Goal: Information Seeking & Learning: Check status

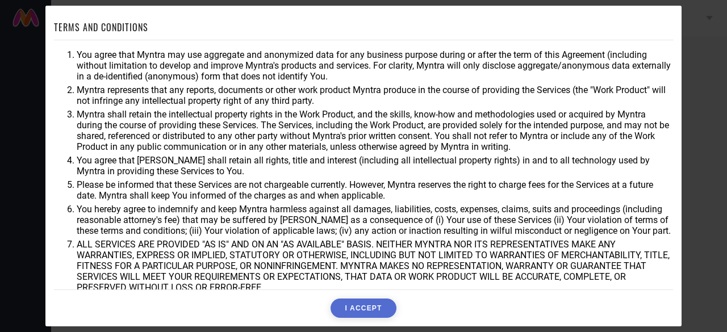
click at [359, 313] on button "I ACCEPT" at bounding box center [363, 308] width 65 height 19
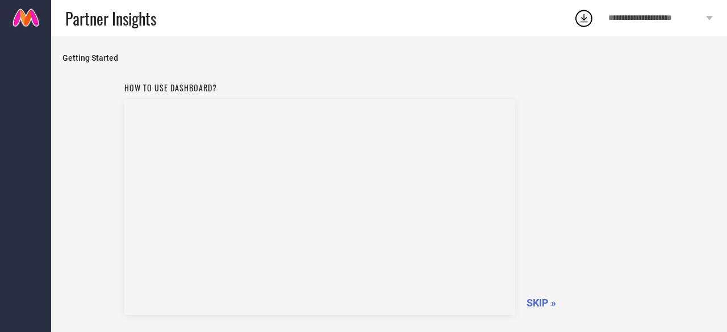
click at [540, 302] on span "SKIP »" at bounding box center [542, 303] width 30 height 12
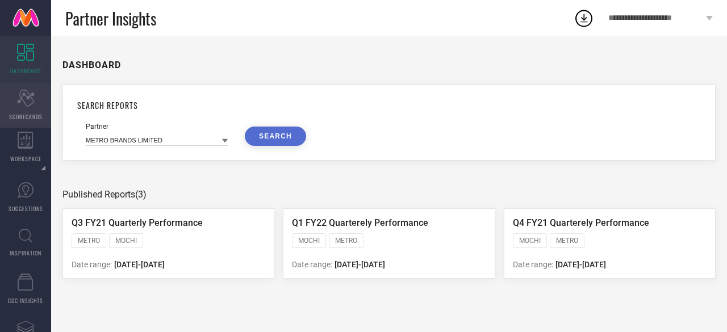
click at [26, 109] on div "Scorecard SCORECARDS" at bounding box center [25, 104] width 51 height 45
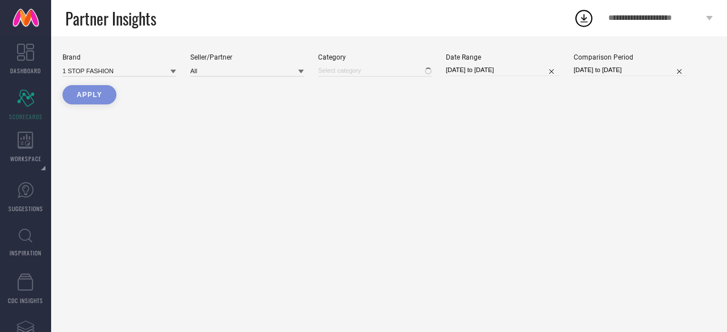
type input "All"
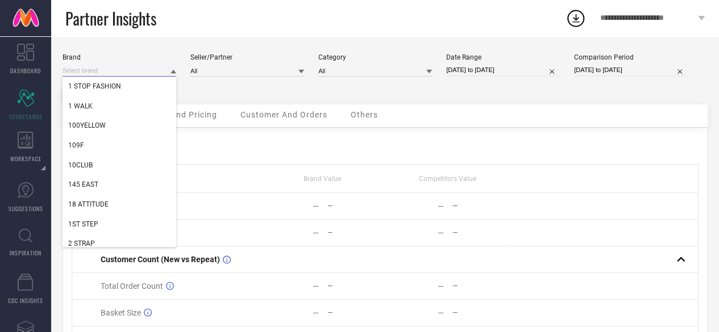
click at [137, 68] on input at bounding box center [119, 71] width 114 height 12
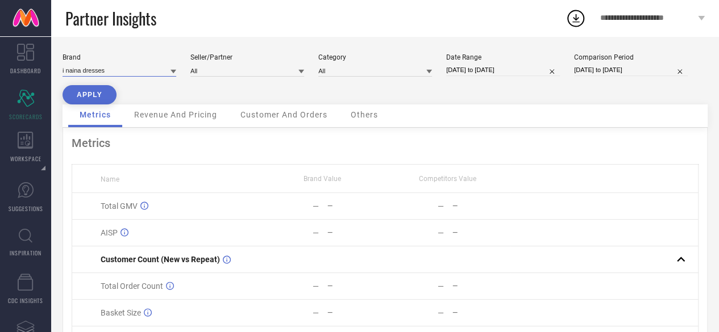
type input "i naina dresses"
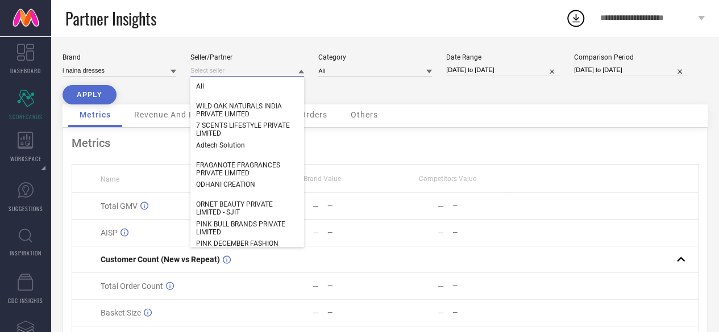
click at [254, 72] on input at bounding box center [247, 71] width 114 height 12
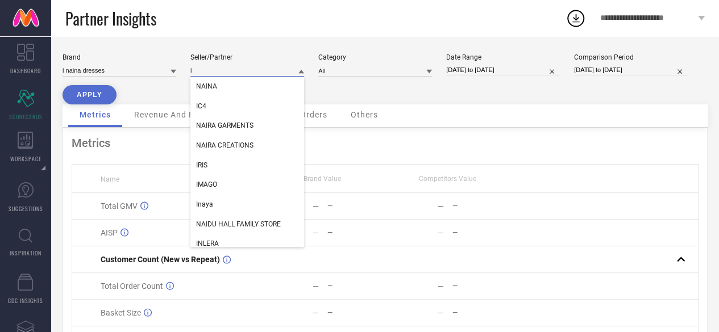
type input "i"
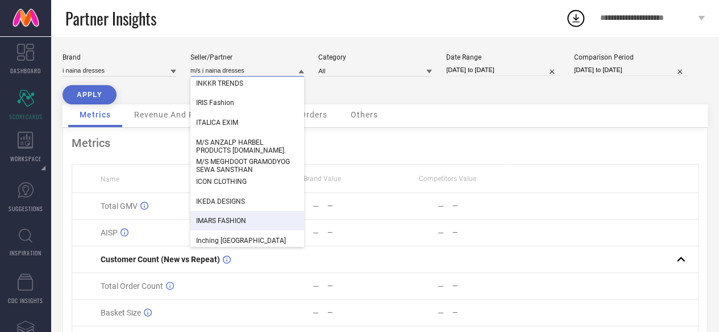
scroll to position [4040, 0]
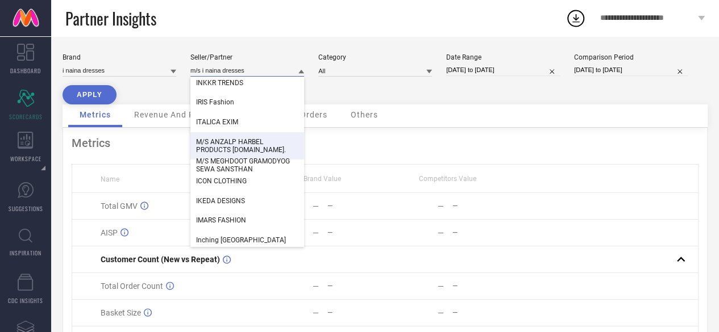
type input "m/s i naina dresses"
click at [369, 22] on div "Partner Insights" at bounding box center [315, 18] width 500 height 36
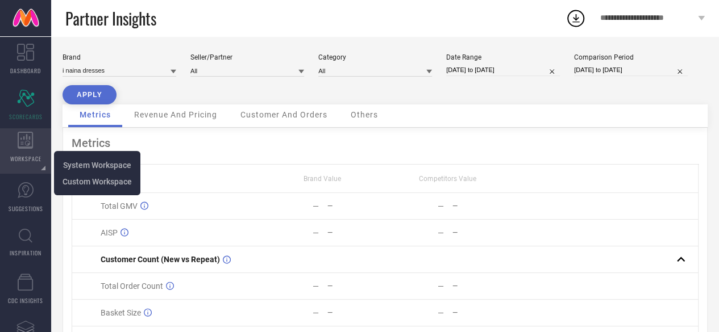
click at [24, 146] on icon at bounding box center [26, 140] width 16 height 17
click at [106, 162] on span "System Workspace" at bounding box center [97, 165] width 68 height 9
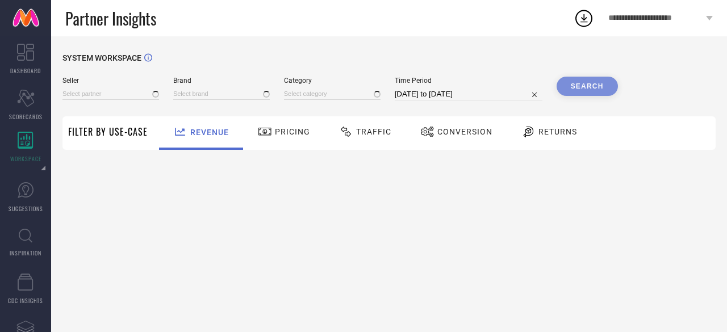
type input "All"
type input "1 STOP FASHION"
type input "All"
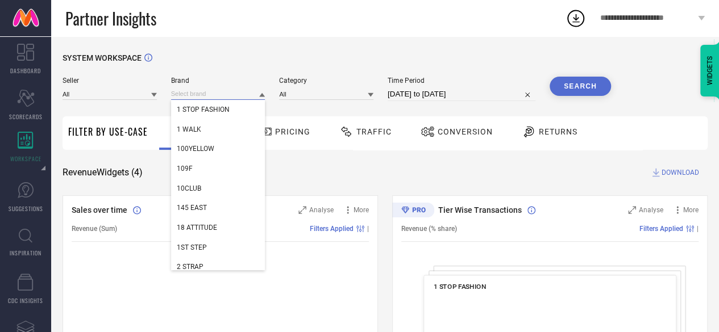
click at [178, 91] on input at bounding box center [218, 94] width 94 height 12
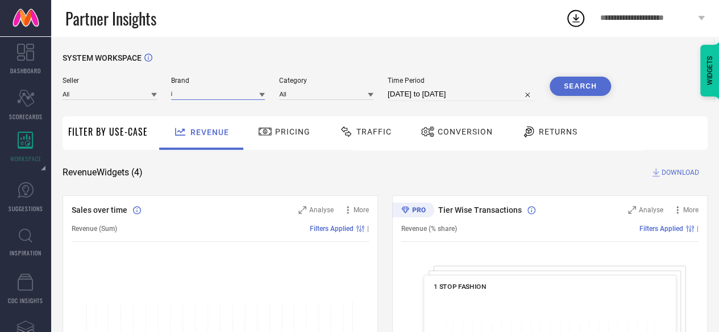
type input "i"
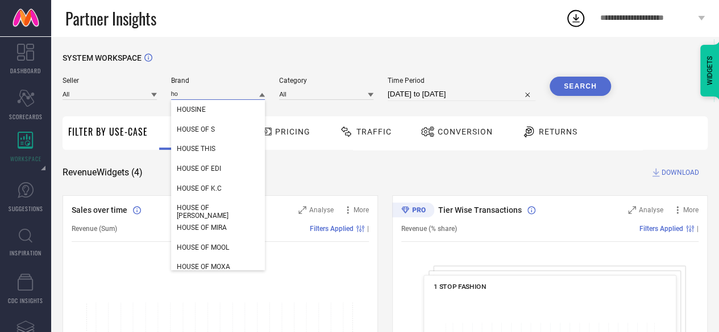
type input "h"
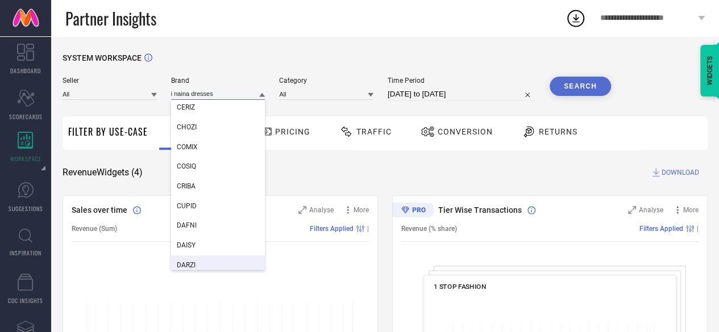
scroll to position [9004, 0]
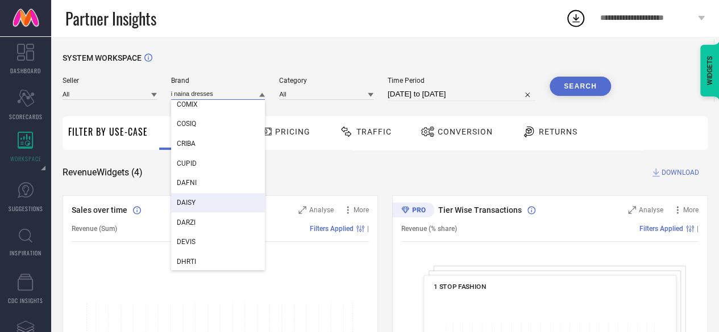
type input "i naina dresses"
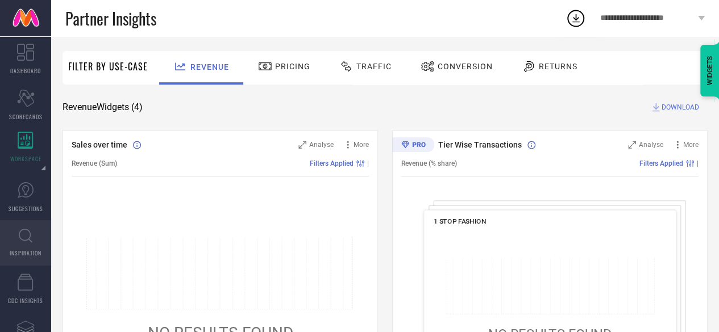
scroll to position [0, 0]
